Goal: Communication & Community: Share content

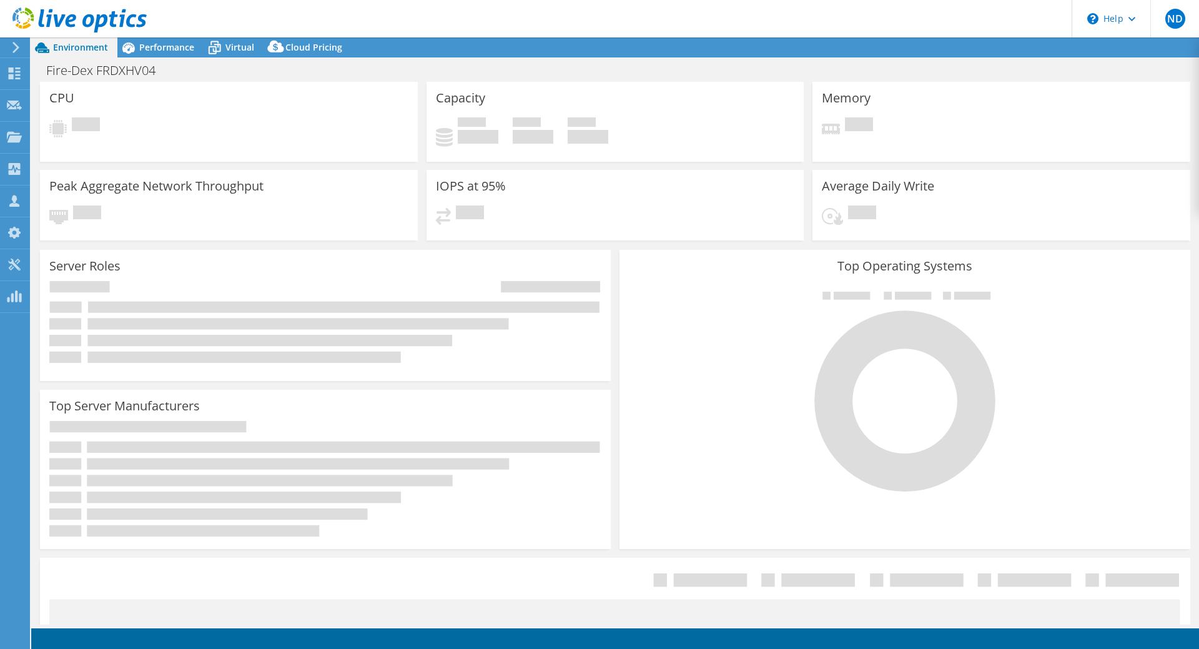
select select "USD"
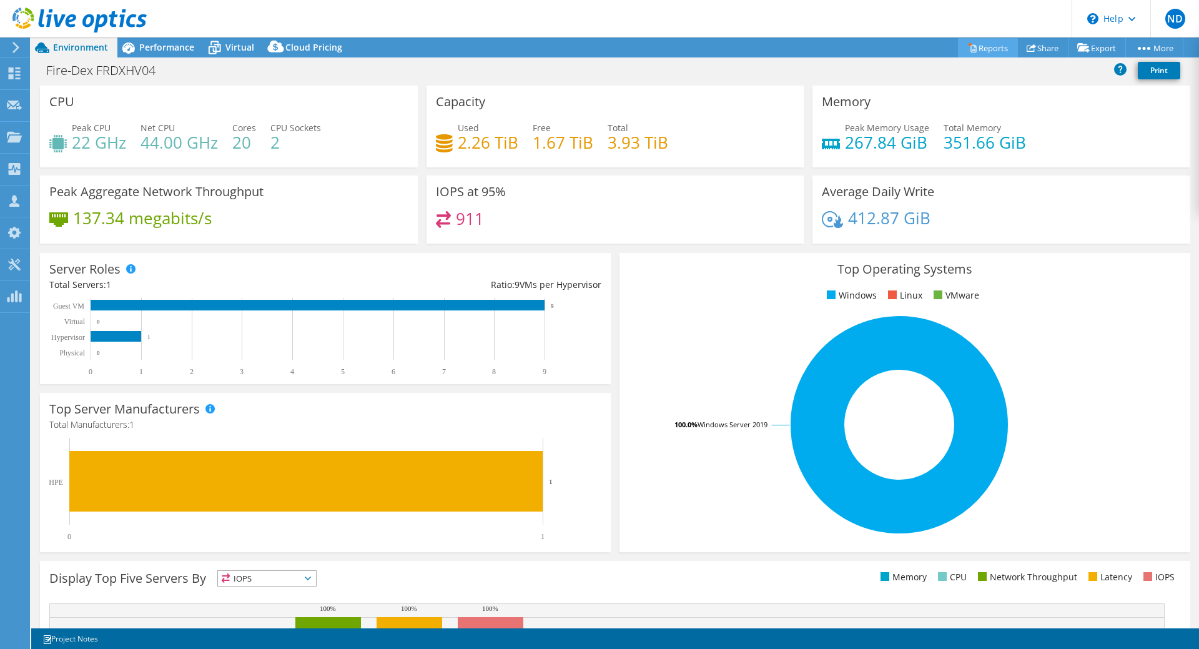
click at [985, 47] on link "Reports" at bounding box center [988, 47] width 60 height 19
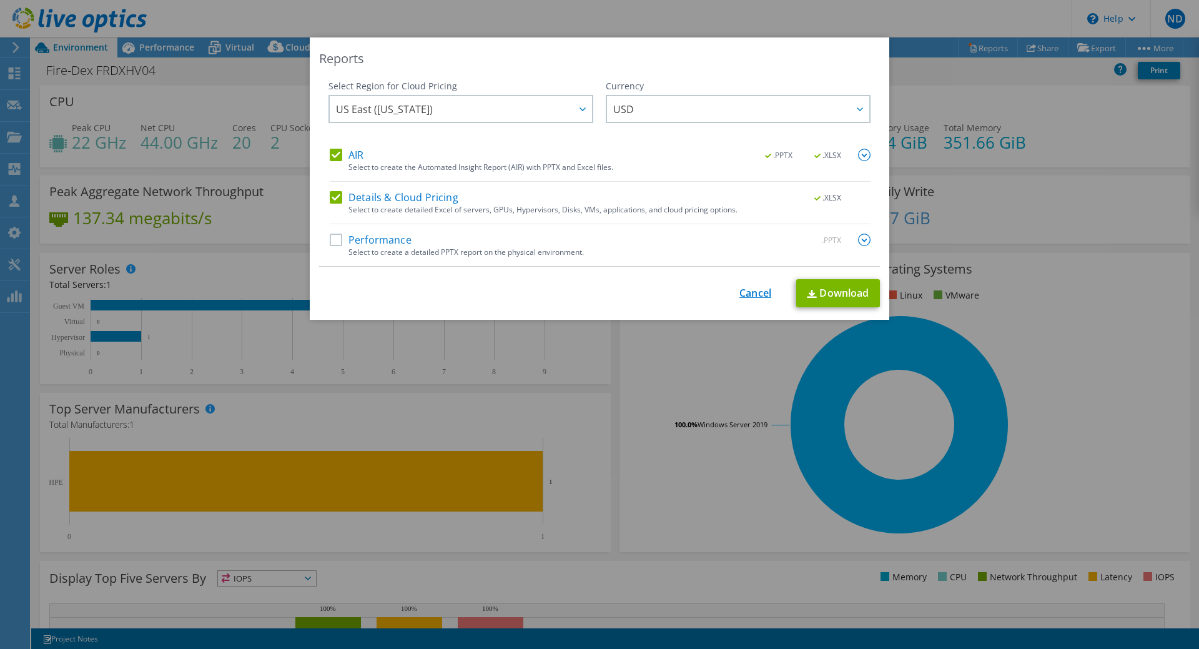
click at [757, 293] on link "Cancel" at bounding box center [755, 293] width 32 height 12
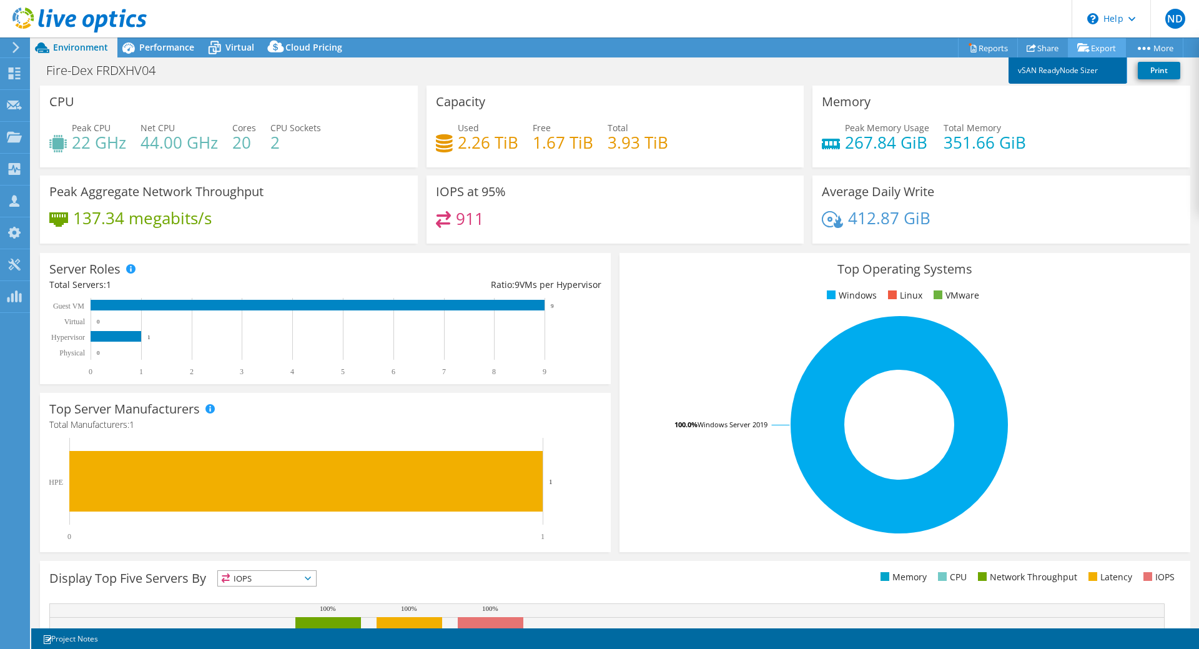
click at [1066, 64] on link "vSAN ReadyNode Sizer" at bounding box center [1067, 70] width 119 height 26
click at [1040, 49] on link "Share" at bounding box center [1042, 47] width 51 height 19
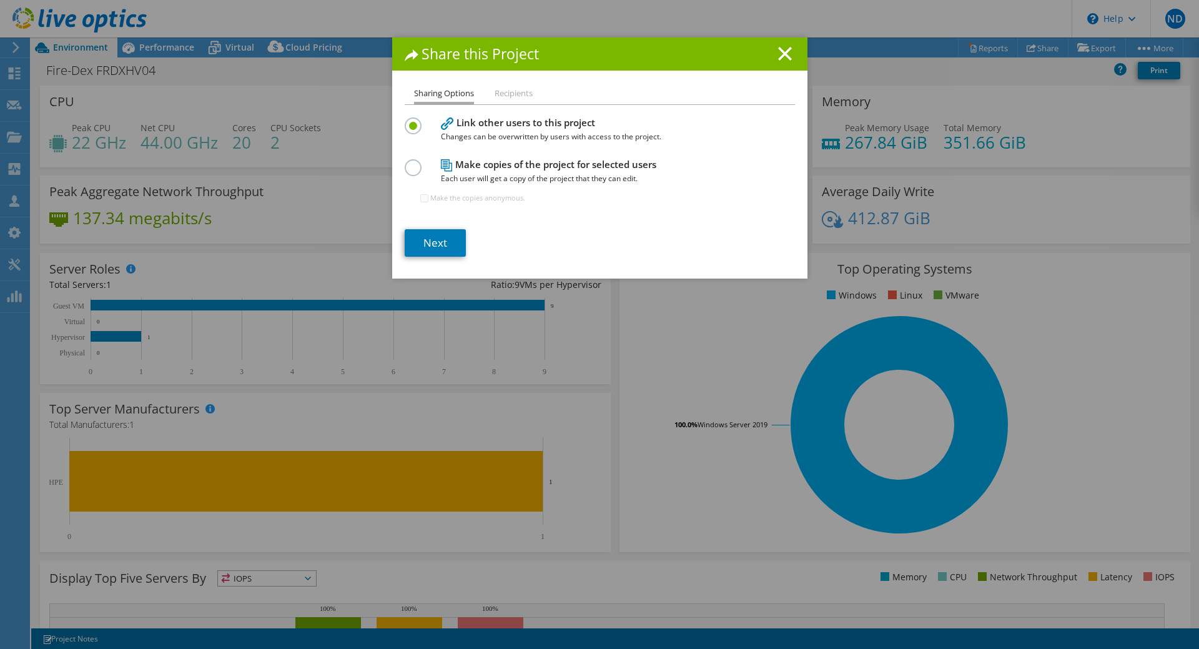
click at [509, 94] on li "Recipients" at bounding box center [514, 94] width 38 height 16
click at [408, 162] on label at bounding box center [416, 160] width 22 height 3
click at [0, 0] on input "radio" at bounding box center [0, 0] width 0 height 0
click at [429, 239] on link "Next" at bounding box center [435, 242] width 61 height 27
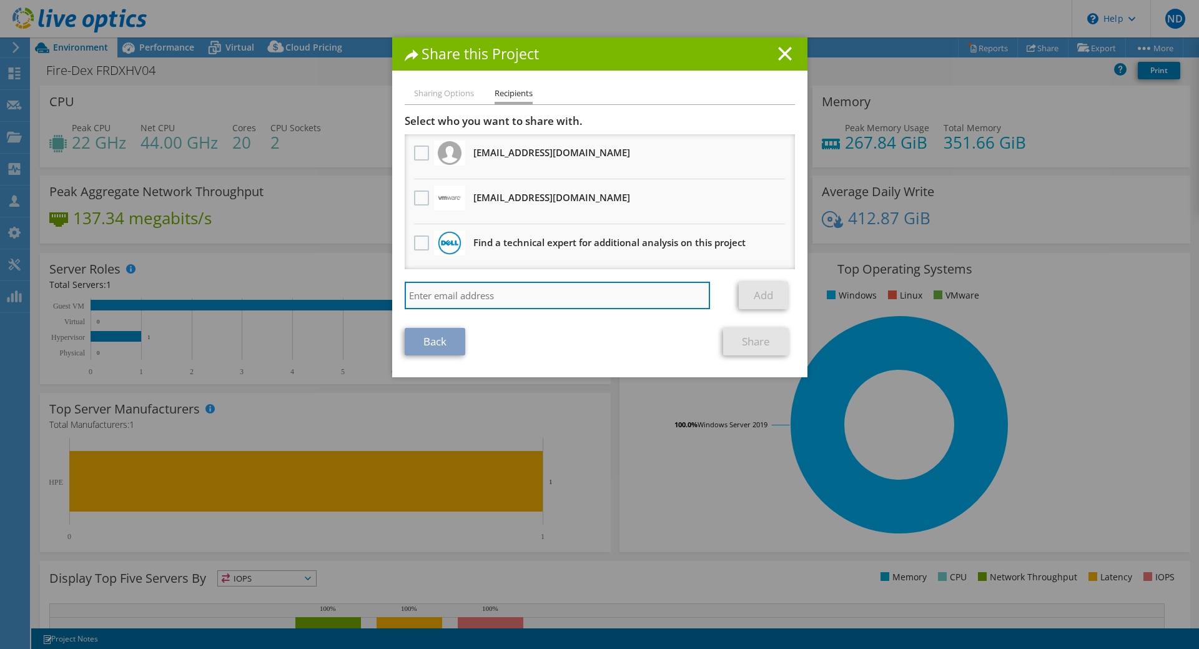
click at [517, 296] on input "search" at bounding box center [558, 295] width 306 height 27
click at [529, 294] on input "search" at bounding box center [558, 295] width 306 height 27
paste input "[EMAIL_ADDRESS][DOMAIN_NAME]"
type input "[EMAIL_ADDRESS][DOMAIN_NAME]"
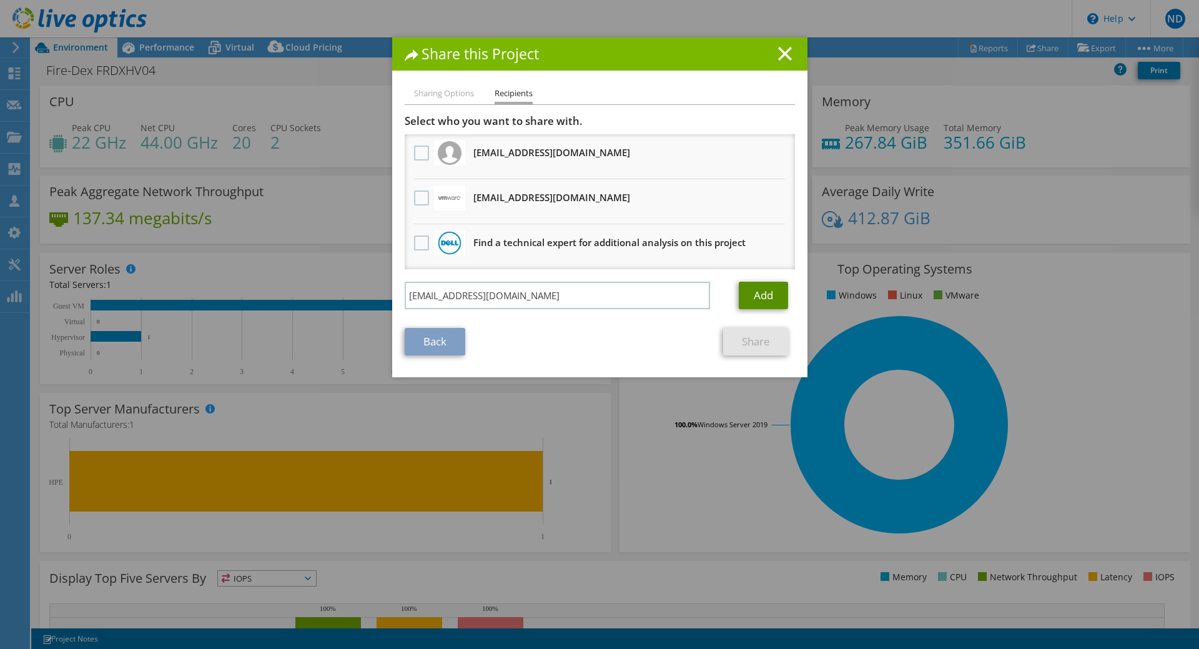
click at [762, 290] on link "Add" at bounding box center [763, 295] width 49 height 27
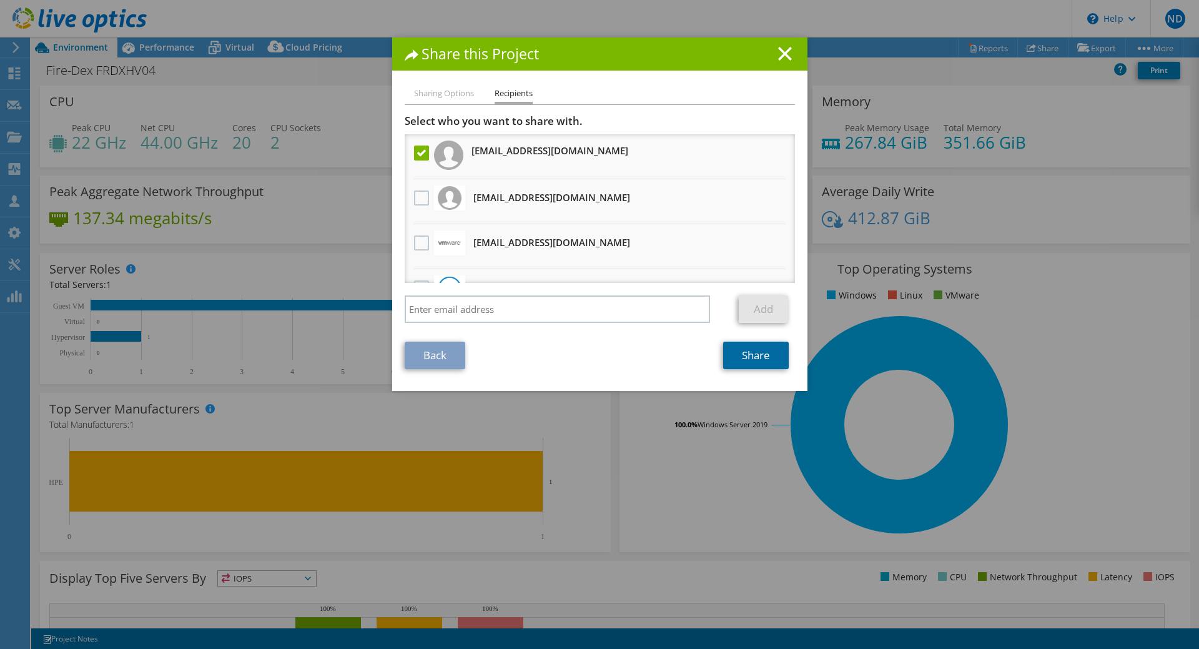
click at [759, 358] on link "Share" at bounding box center [756, 355] width 66 height 27
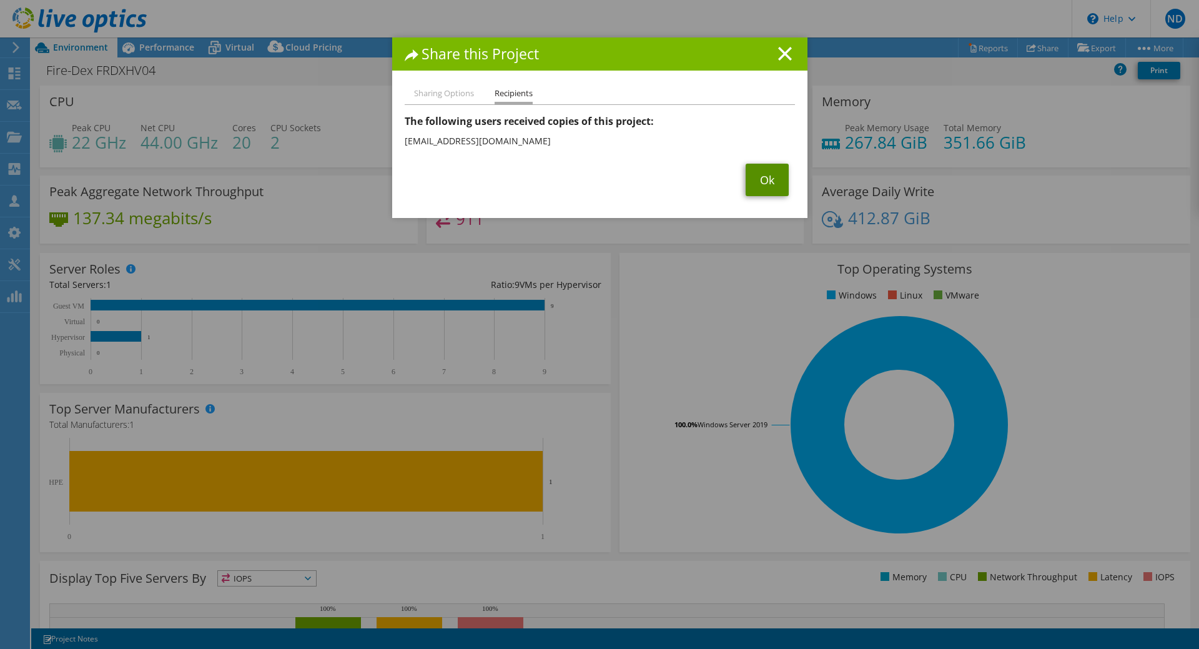
click at [760, 181] on link "Ok" at bounding box center [767, 180] width 43 height 32
